Goal: Task Accomplishment & Management: Manage account settings

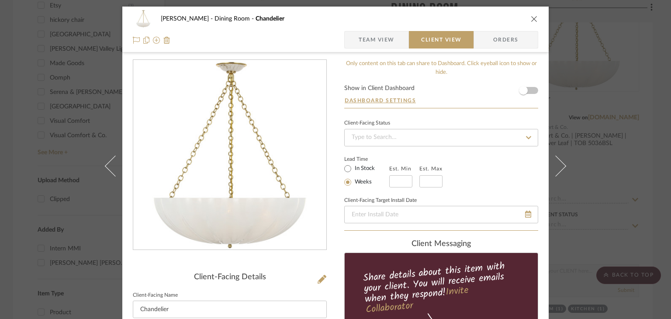
scroll to position [306, 0]
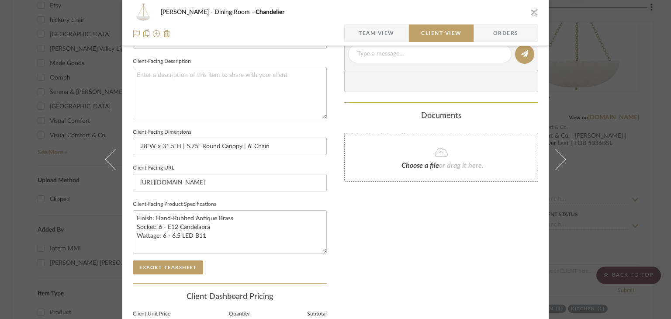
click at [608, 141] on div "[PERSON_NAME] Dining Room Chandelier Team View Client View Orders Client-Facing…" at bounding box center [335, 159] width 671 height 319
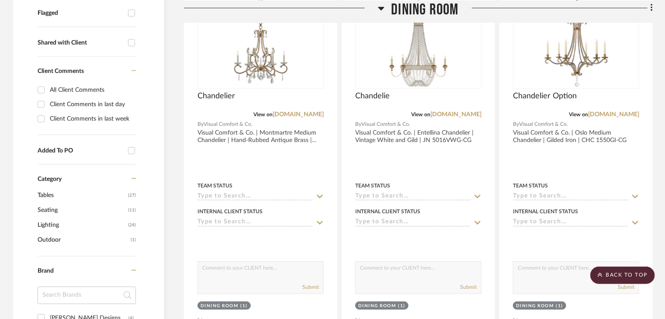
scroll to position [262, 0]
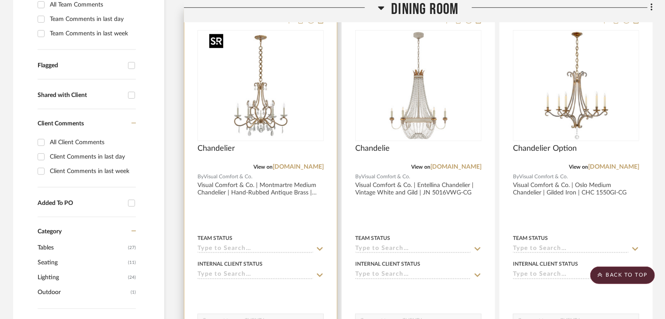
click at [311, 114] on img "0" at bounding box center [260, 85] width 109 height 109
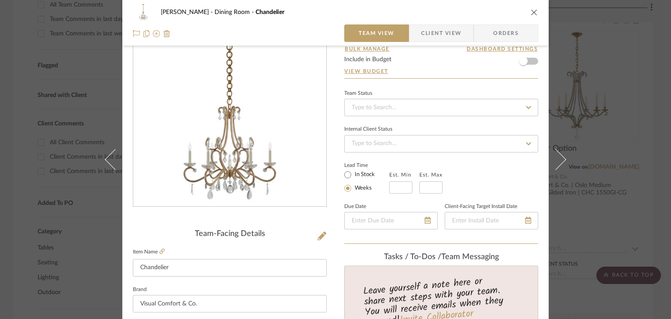
scroll to position [87, 0]
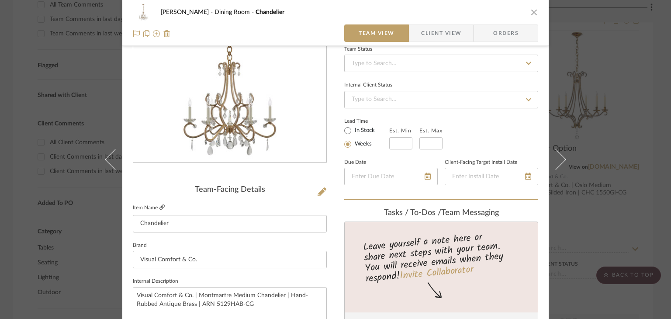
click at [161, 208] on icon at bounding box center [162, 207] width 5 height 5
click at [318, 191] on icon at bounding box center [322, 191] width 9 height 9
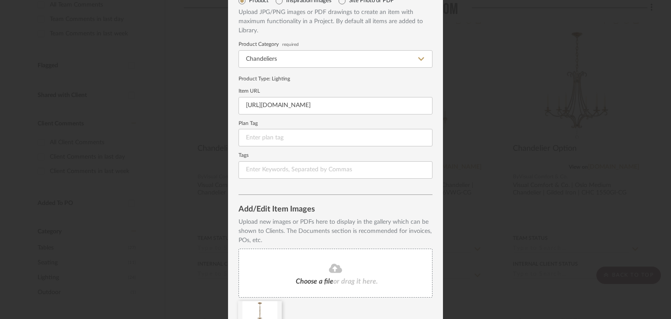
scroll to position [97, 0]
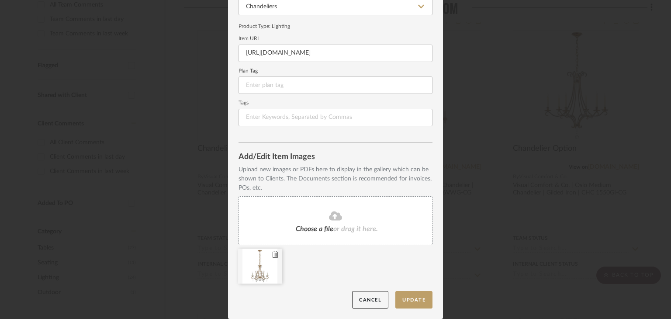
click at [273, 254] on icon at bounding box center [275, 254] width 6 height 7
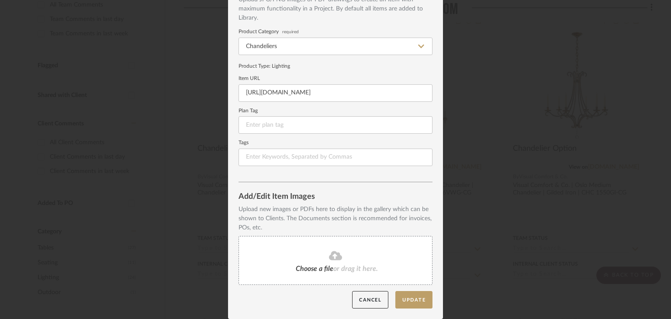
scroll to position [58, 0]
click at [290, 252] on div "Choose a file or drag it here." at bounding box center [336, 260] width 194 height 49
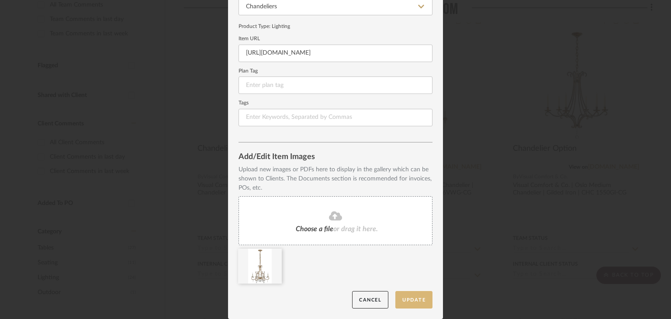
click at [417, 295] on button "Update" at bounding box center [413, 300] width 37 height 18
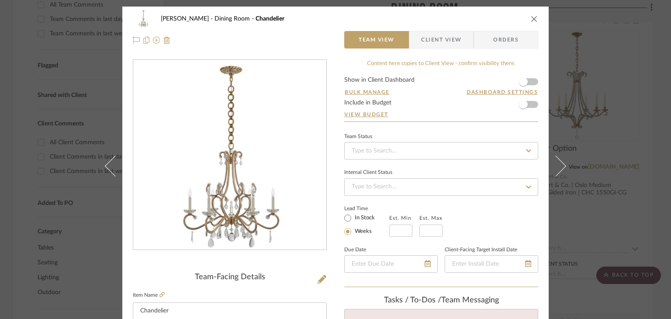
click at [425, 46] on span "Client View" at bounding box center [441, 39] width 40 height 17
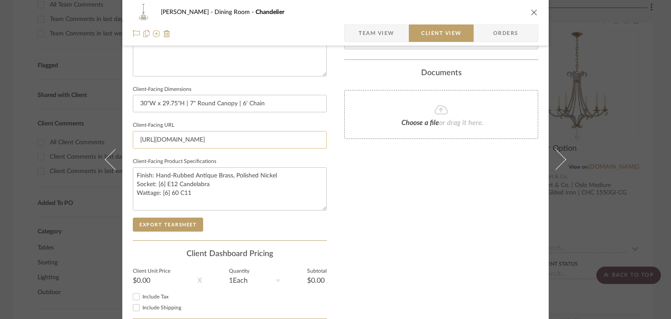
scroll to position [350, 0]
click at [184, 226] on button "Export Tearsheet" at bounding box center [168, 224] width 70 height 14
click at [614, 129] on div "[PERSON_NAME] Dining Room Chandelier Team View Client View Orders Client-Facing…" at bounding box center [335, 159] width 671 height 319
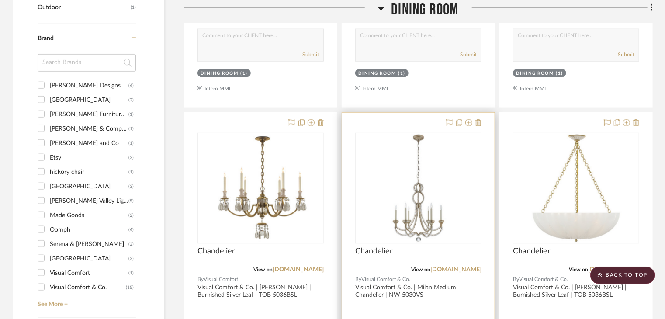
scroll to position [612, 0]
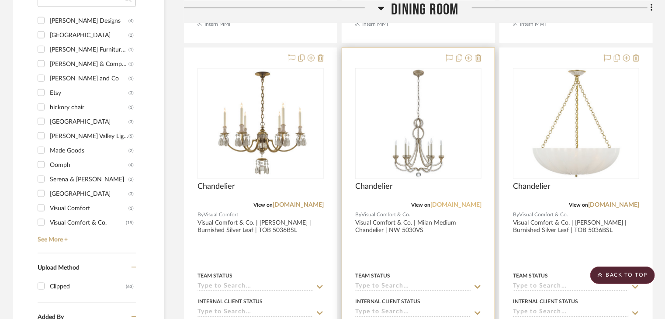
click at [435, 202] on link "[DOMAIN_NAME]" at bounding box center [455, 205] width 51 height 6
click at [409, 133] on img "0" at bounding box center [418, 123] width 109 height 109
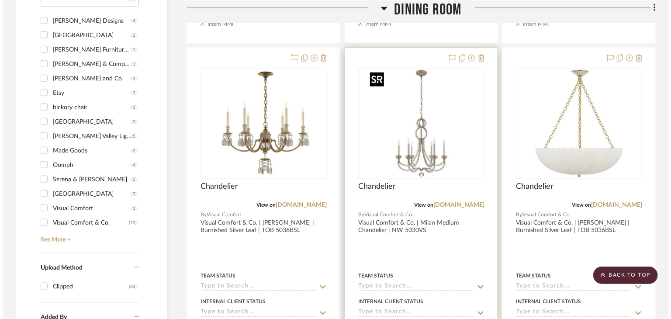
scroll to position [0, 0]
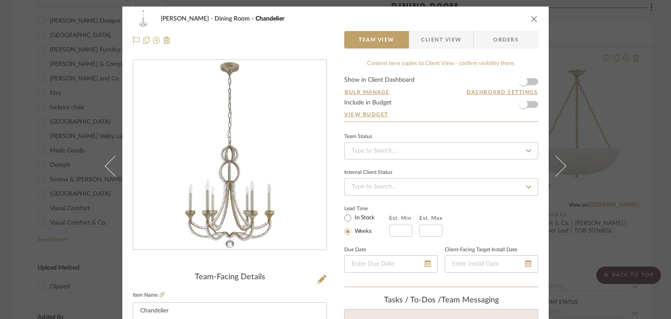
click at [425, 35] on span "Client View" at bounding box center [441, 39] width 40 height 17
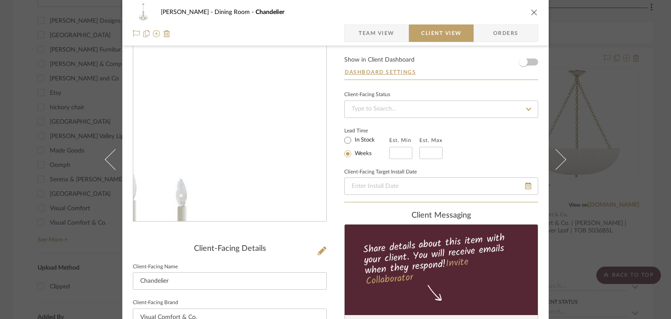
scroll to position [44, 0]
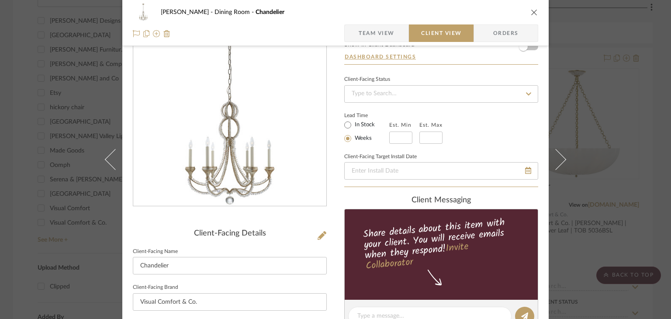
click at [574, 130] on div "[PERSON_NAME] Dining Room Chandelier Team View Client View Orders Client-Facing…" at bounding box center [335, 159] width 671 height 319
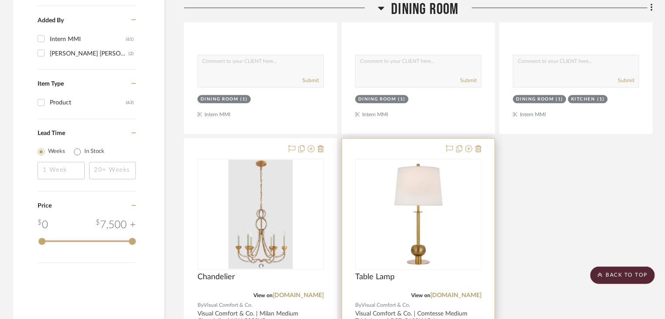
scroll to position [1005, 0]
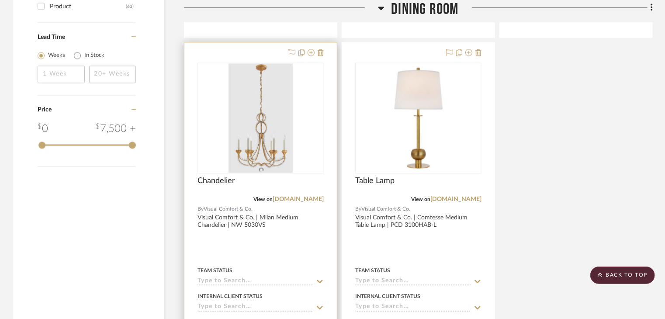
click at [297, 182] on div "Chandelier" at bounding box center [261, 185] width 126 height 19
click at [301, 163] on div "0" at bounding box center [260, 118] width 125 height 110
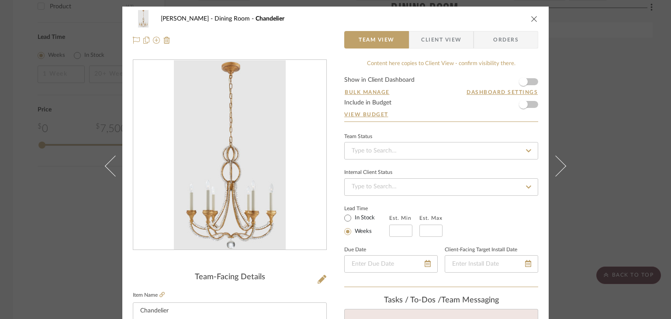
click at [435, 44] on span "Client View" at bounding box center [441, 39] width 40 height 17
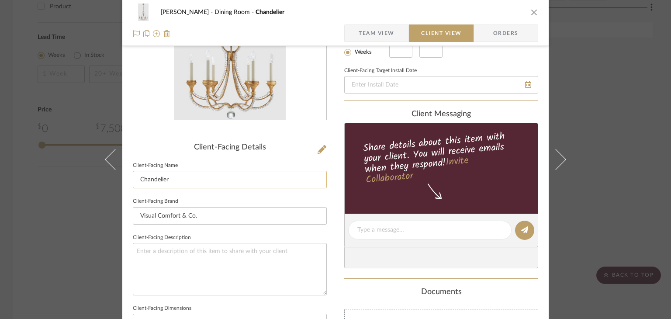
scroll to position [131, 0]
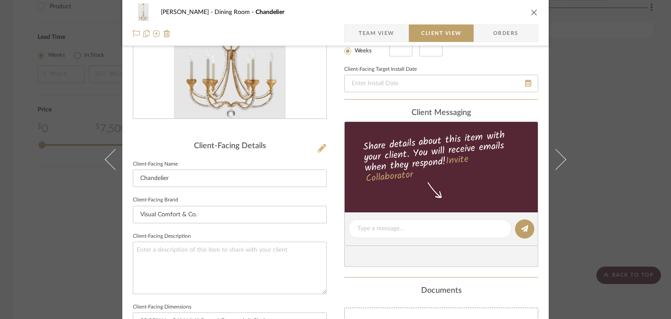
click at [318, 153] on fa-icon at bounding box center [322, 148] width 9 height 9
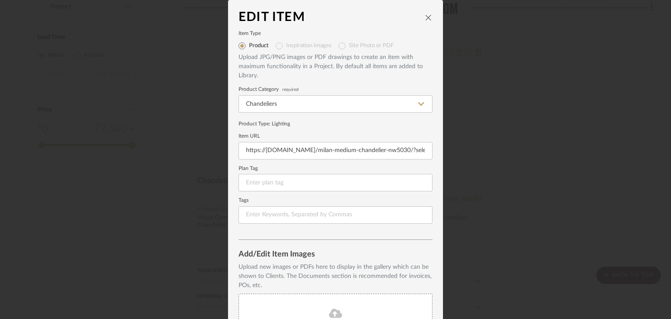
scroll to position [0, 0]
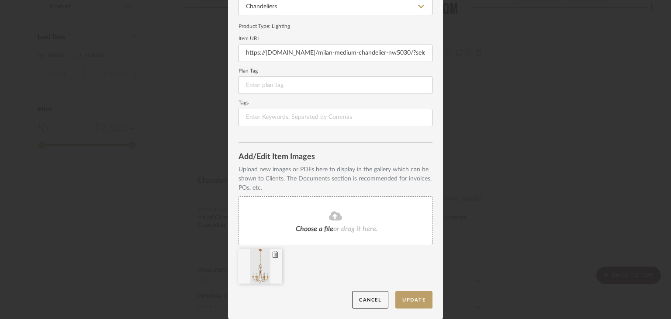
click at [272, 255] on icon at bounding box center [275, 254] width 6 height 7
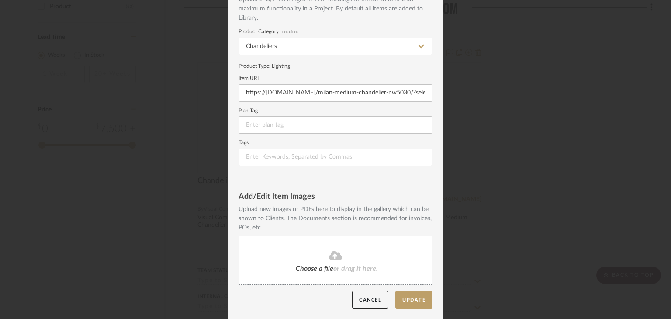
click at [286, 265] on div "Choose a file or drag it here." at bounding box center [336, 260] width 194 height 49
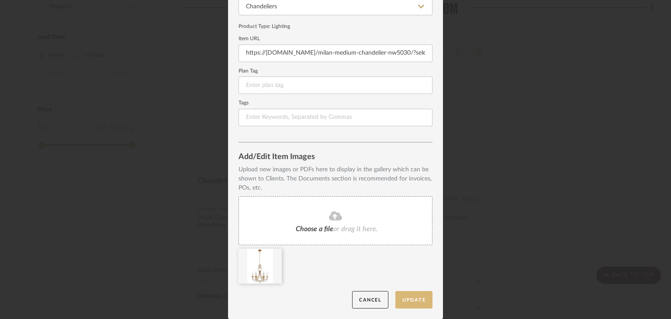
click at [408, 299] on button "Update" at bounding box center [413, 300] width 37 height 18
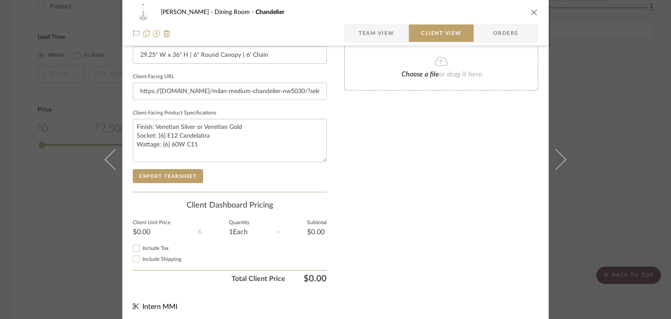
scroll to position [399, 0]
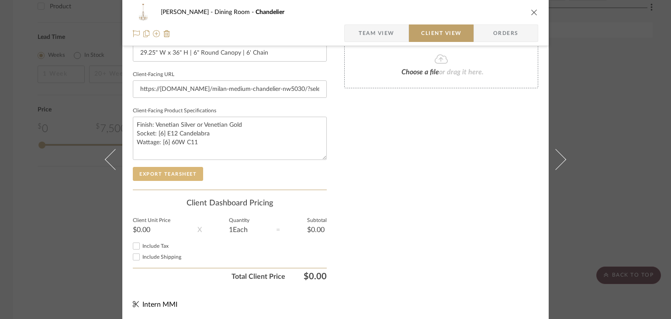
click at [176, 179] on button "Export Tearsheet" at bounding box center [168, 174] width 70 height 14
click at [576, 111] on div "[PERSON_NAME] Dining Room Chandelier Team View Client View Orders Client-Facing…" at bounding box center [335, 159] width 671 height 319
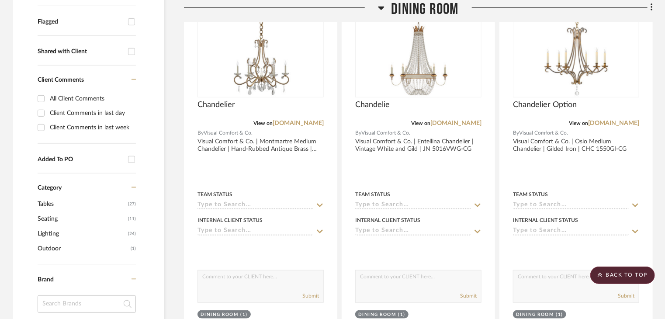
scroll to position [218, 0]
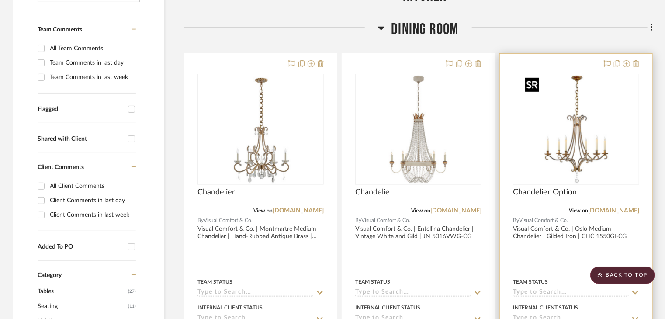
click at [561, 104] on img "0" at bounding box center [576, 129] width 109 height 109
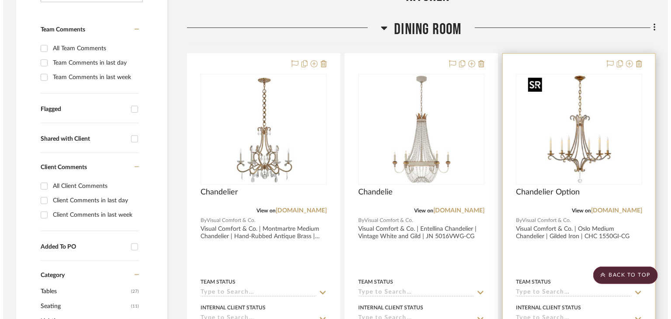
scroll to position [0, 0]
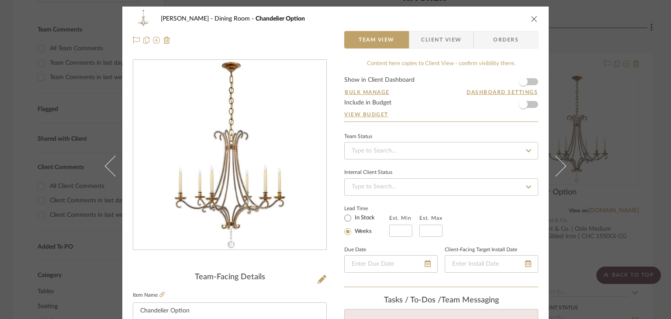
click at [531, 19] on icon "close" at bounding box center [534, 18] width 7 height 7
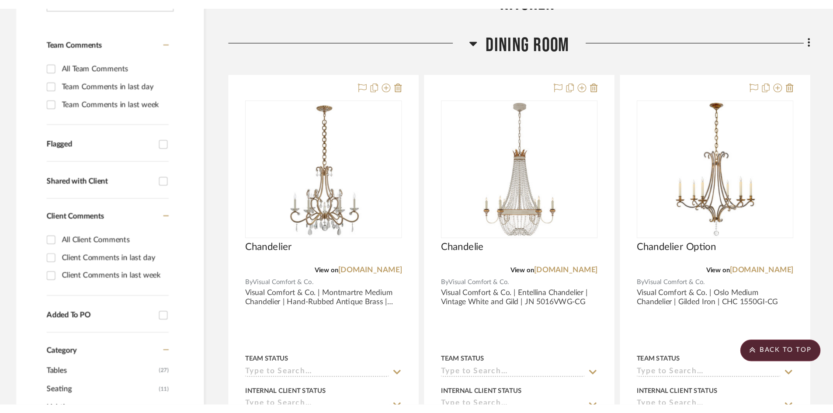
scroll to position [218, 0]
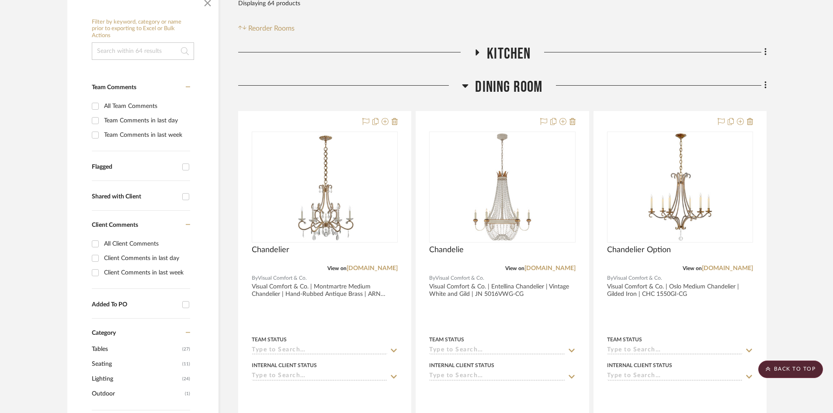
scroll to position [87, 0]
